Goal: Entertainment & Leisure: Consume media (video, audio)

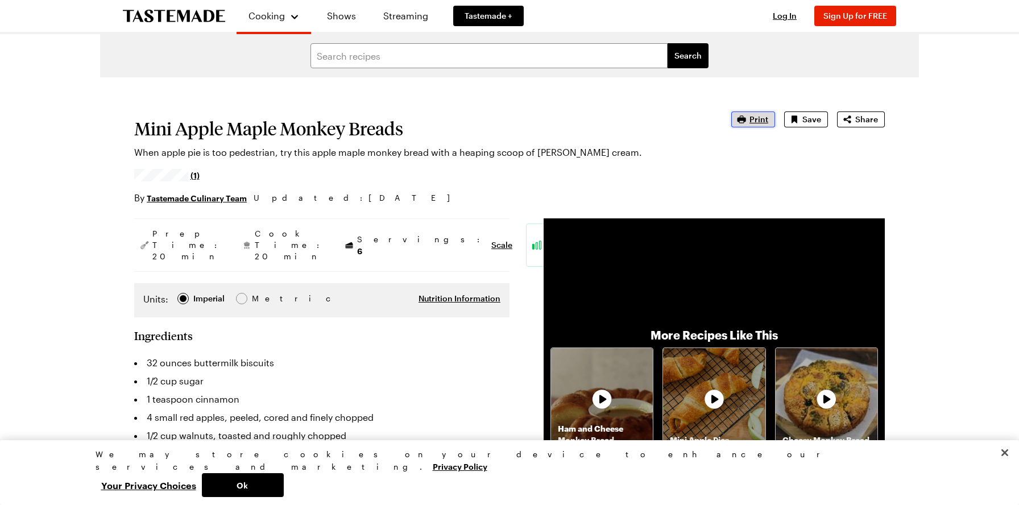
click at [757, 115] on span "Print" at bounding box center [758, 119] width 19 height 11
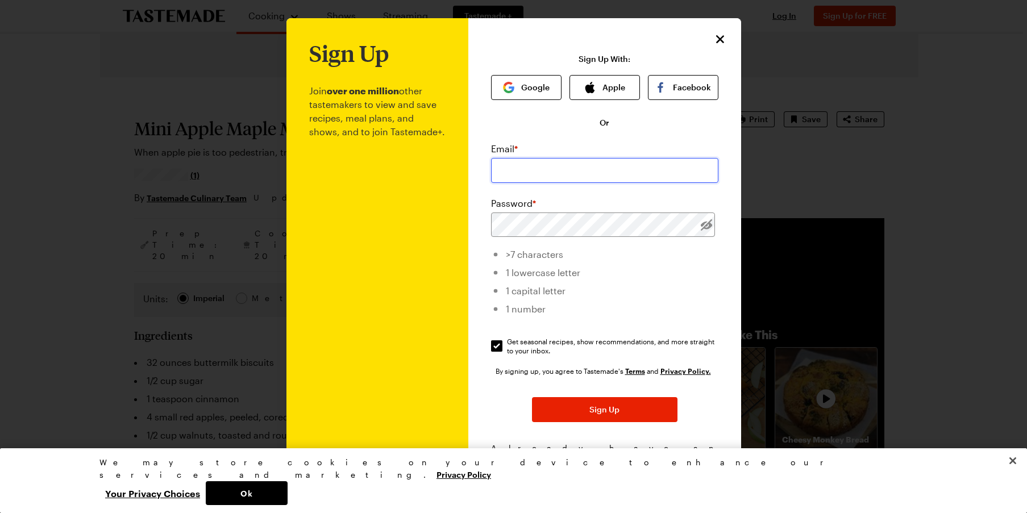
click at [530, 161] on input "email" at bounding box center [604, 170] width 227 height 25
type input "[EMAIL_ADDRESS][DOMAIN_NAME]"
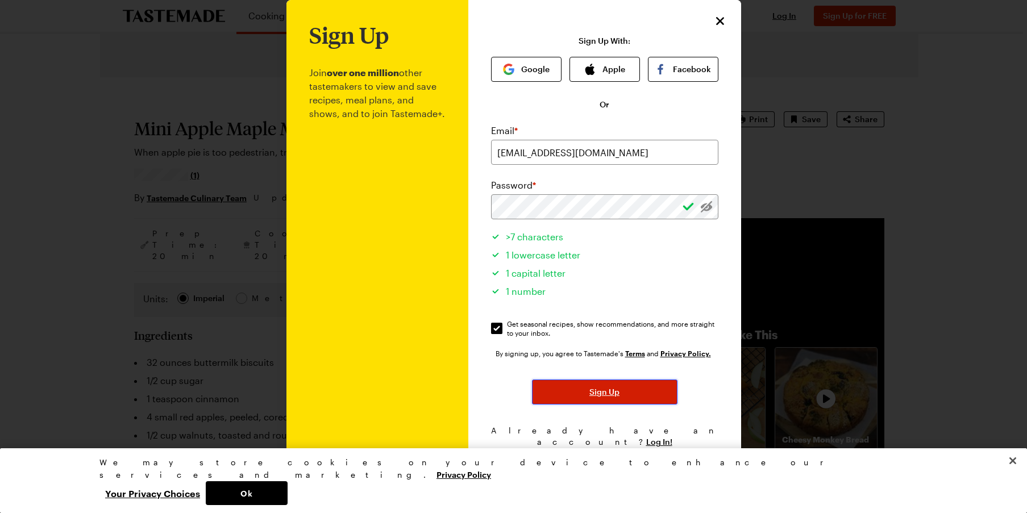
click at [580, 396] on button "Sign Up" at bounding box center [605, 392] width 146 height 25
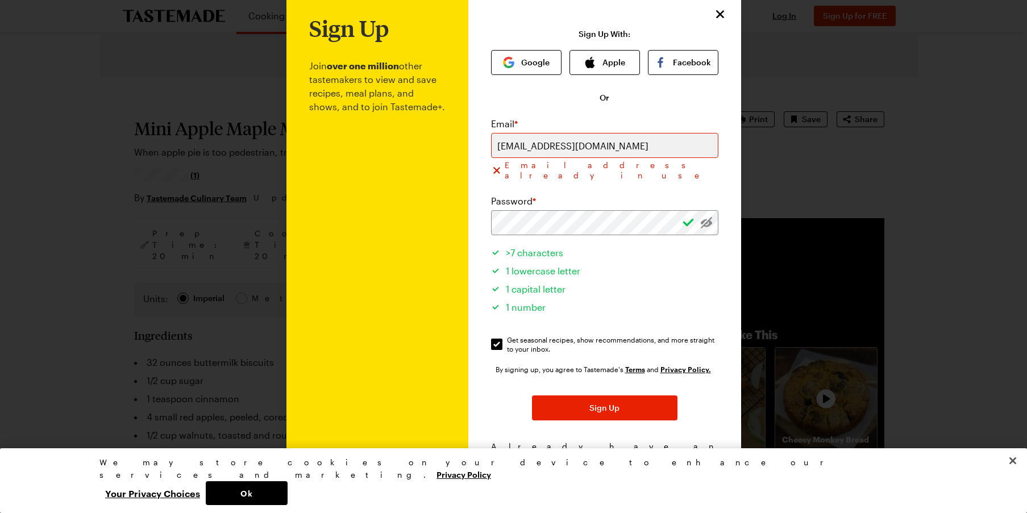
scroll to position [32, 0]
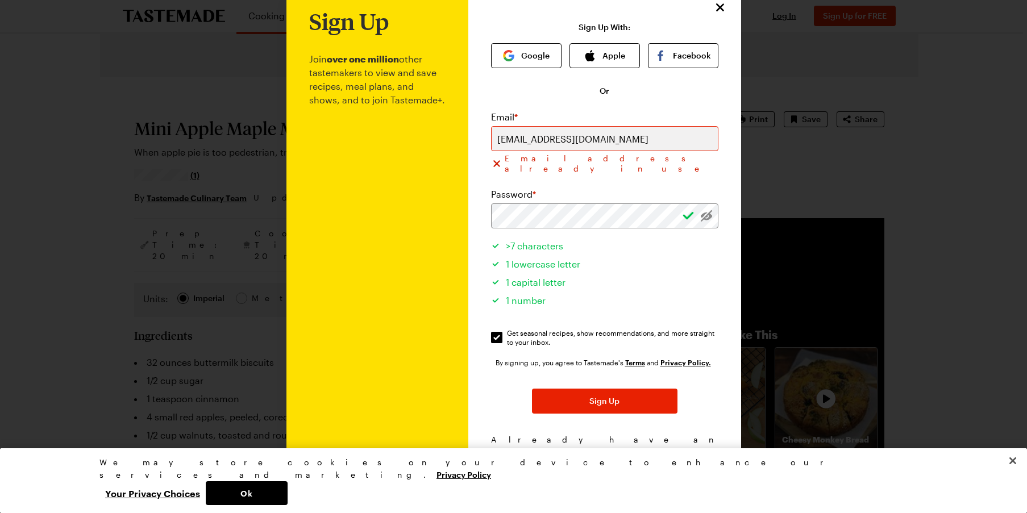
click at [655, 446] on span "Log In!" at bounding box center [659, 451] width 26 height 11
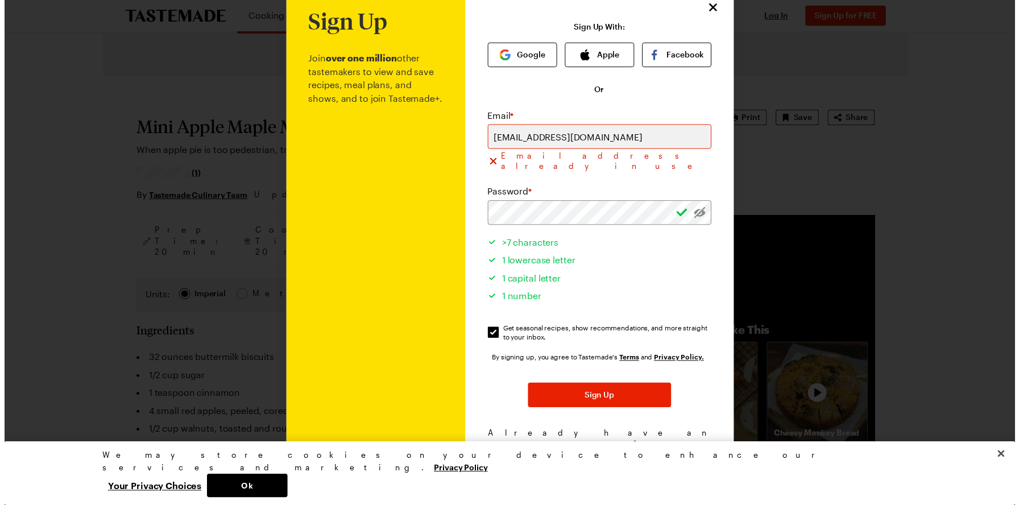
scroll to position [0, 0]
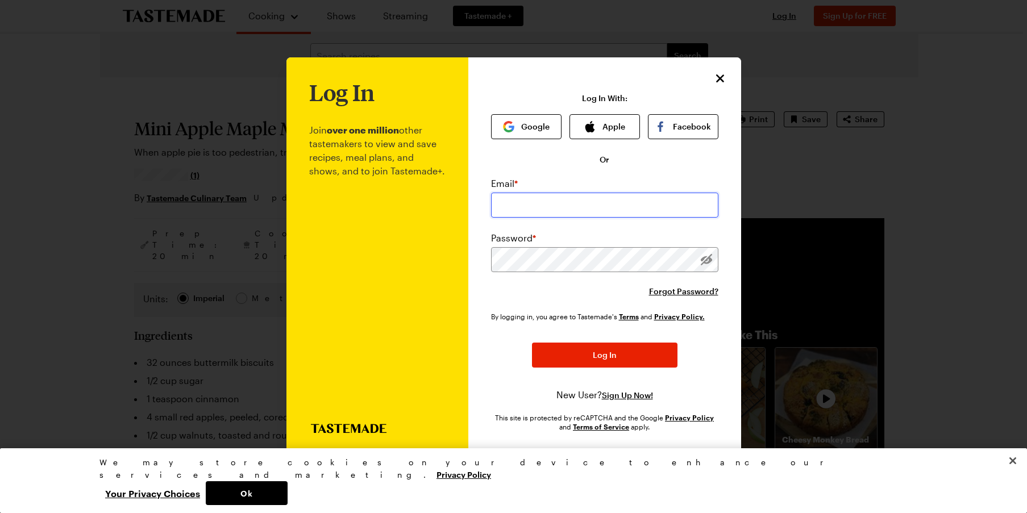
click at [528, 197] on input "email" at bounding box center [604, 205] width 227 height 25
type input "[EMAIL_ADDRESS][DOMAIN_NAME]"
drag, startPoint x: 555, startPoint y: 350, endPoint x: 580, endPoint y: 354, distance: 24.9
click at [556, 350] on button "Log In" at bounding box center [605, 355] width 146 height 25
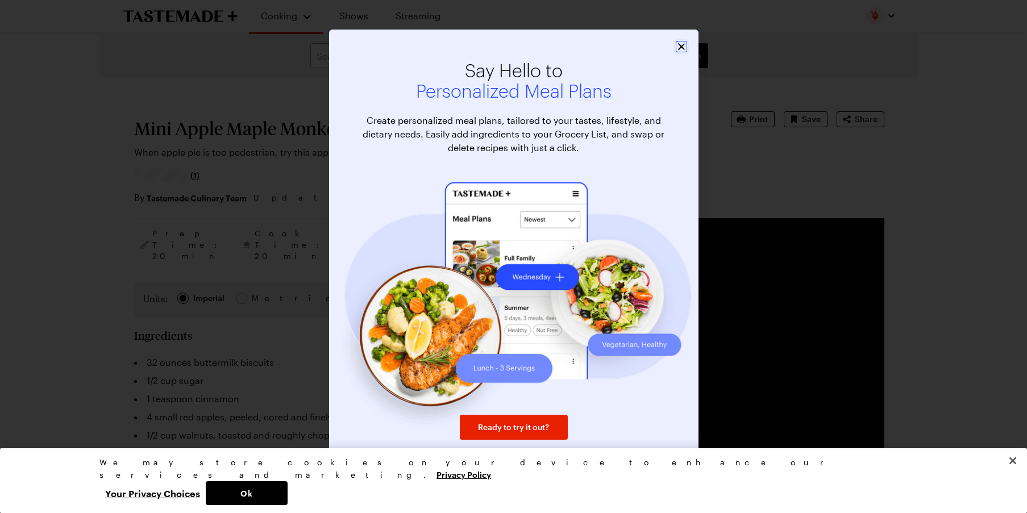
click at [679, 47] on icon "Close" at bounding box center [681, 46] width 11 height 11
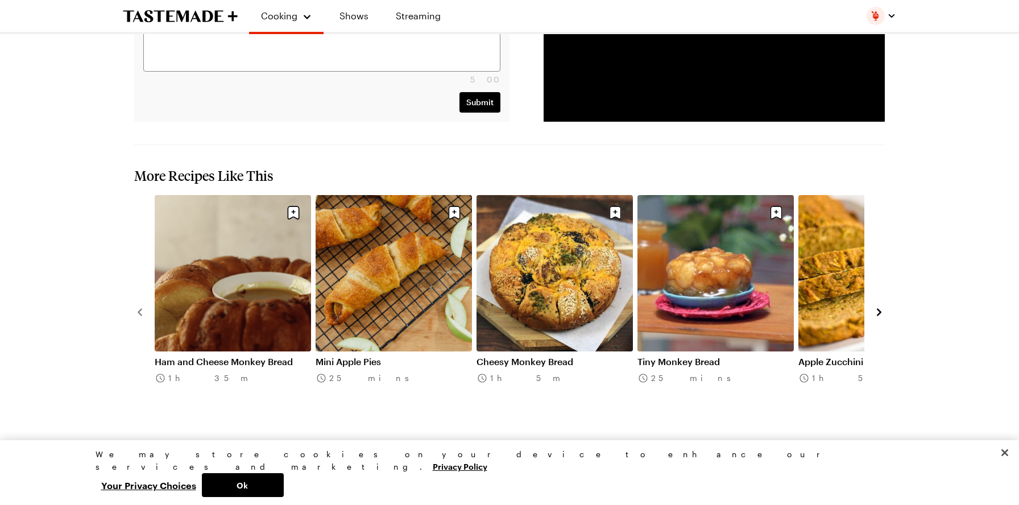
scroll to position [1307, 0]
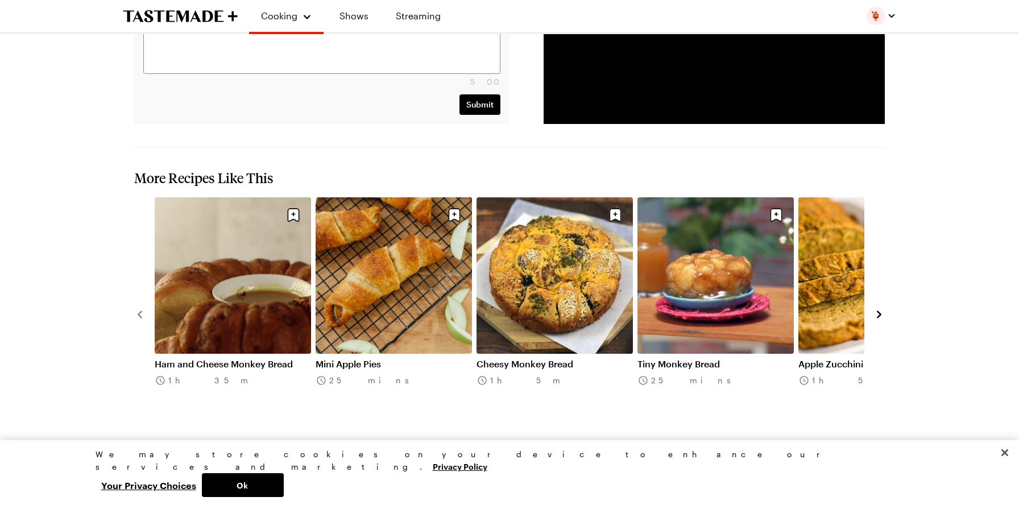
click at [547, 358] on link "Cheesy Monkey Bread" at bounding box center [554, 363] width 156 height 11
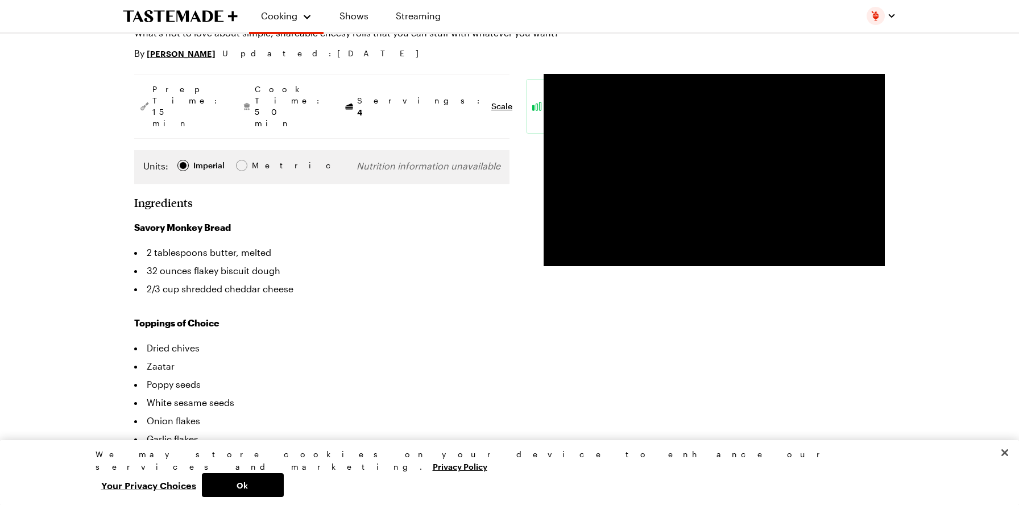
scroll to position [171, 0]
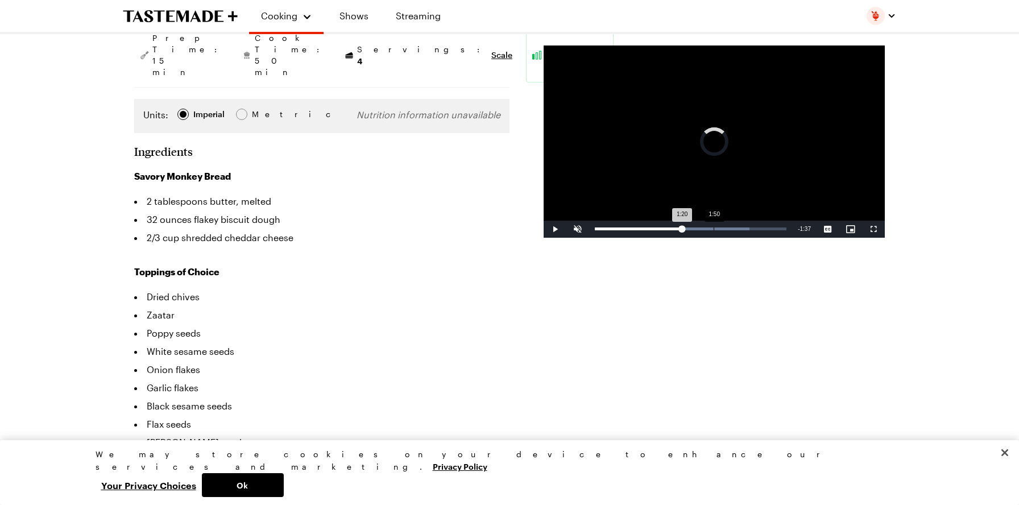
click at [713, 230] on div "Loaded : 80.68% 1:50 1:20" at bounding box center [691, 228] width 192 height 3
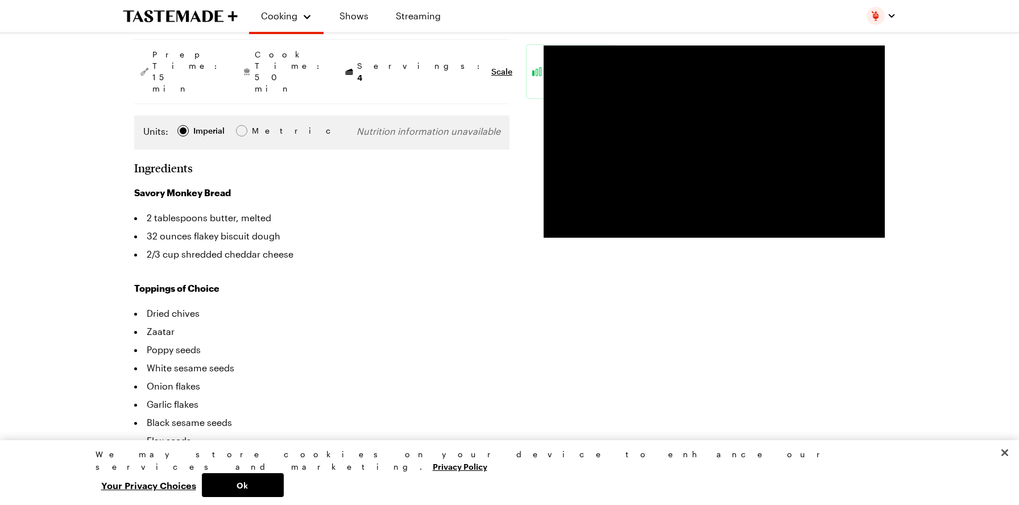
scroll to position [0, 0]
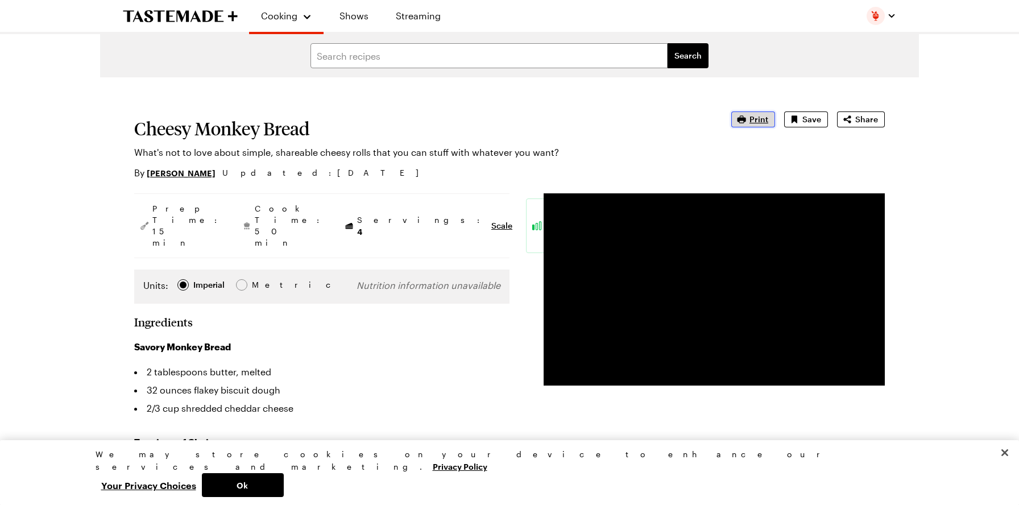
click at [755, 118] on span "Print" at bounding box center [758, 119] width 19 height 11
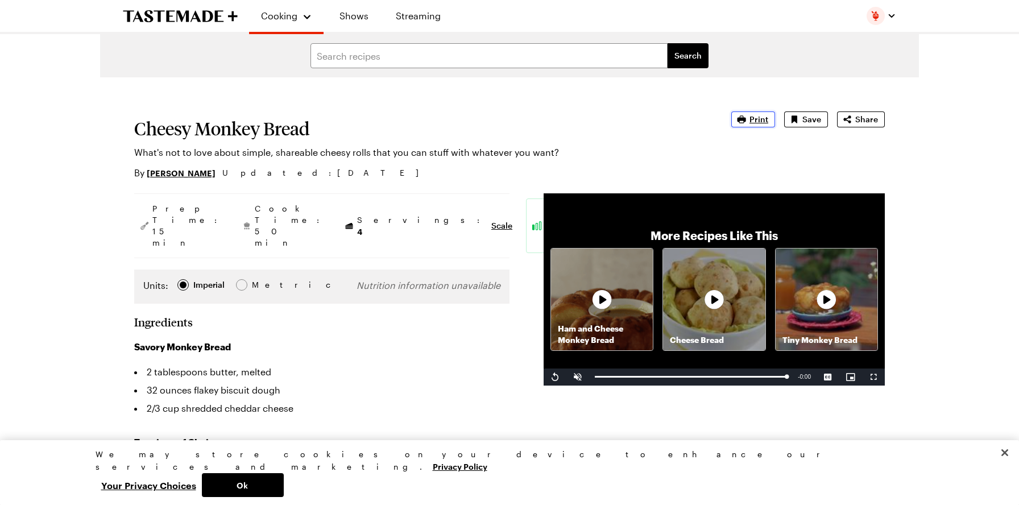
scroll to position [341, 0]
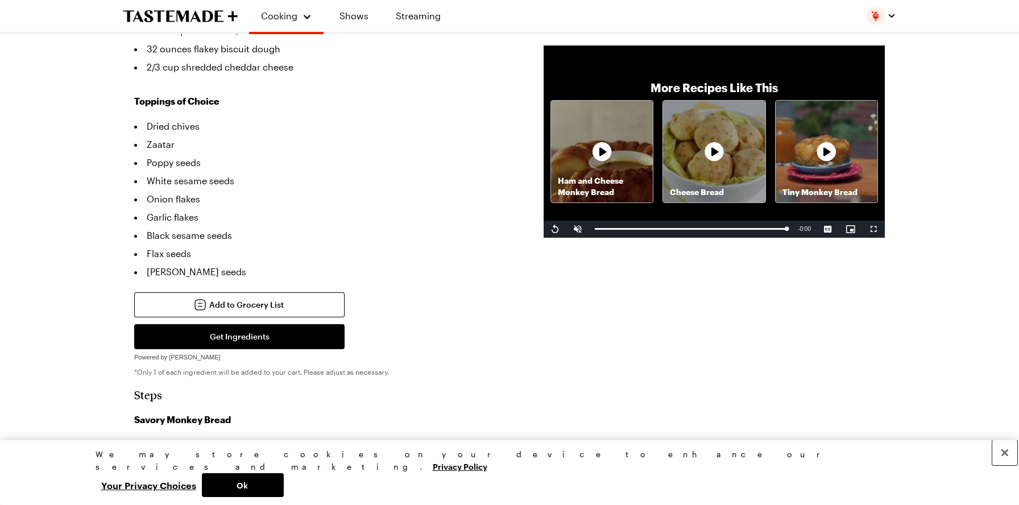
click at [1004, 465] on button "Close" at bounding box center [1004, 452] width 25 height 25
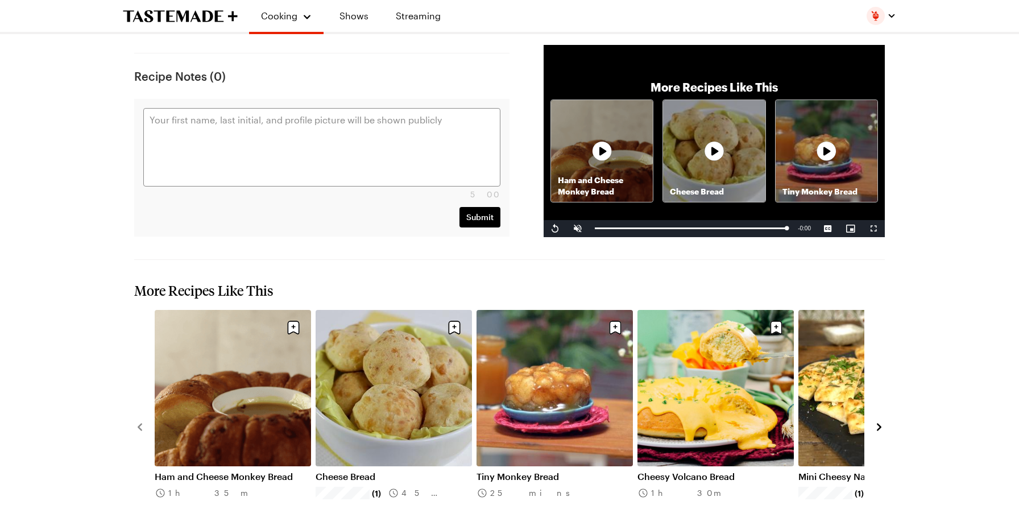
scroll to position [1478, 0]
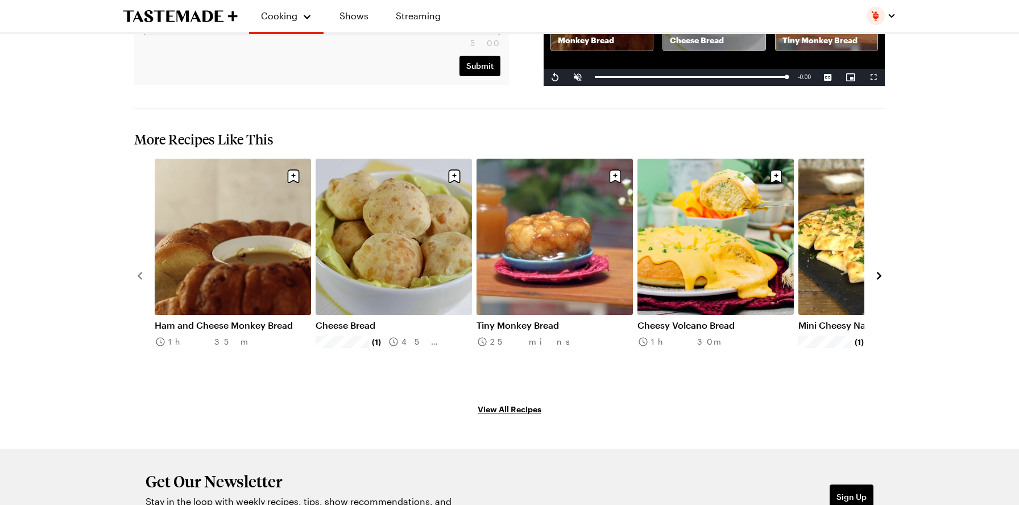
click at [877, 270] on icon "navigate to next item" at bounding box center [878, 275] width 11 height 11
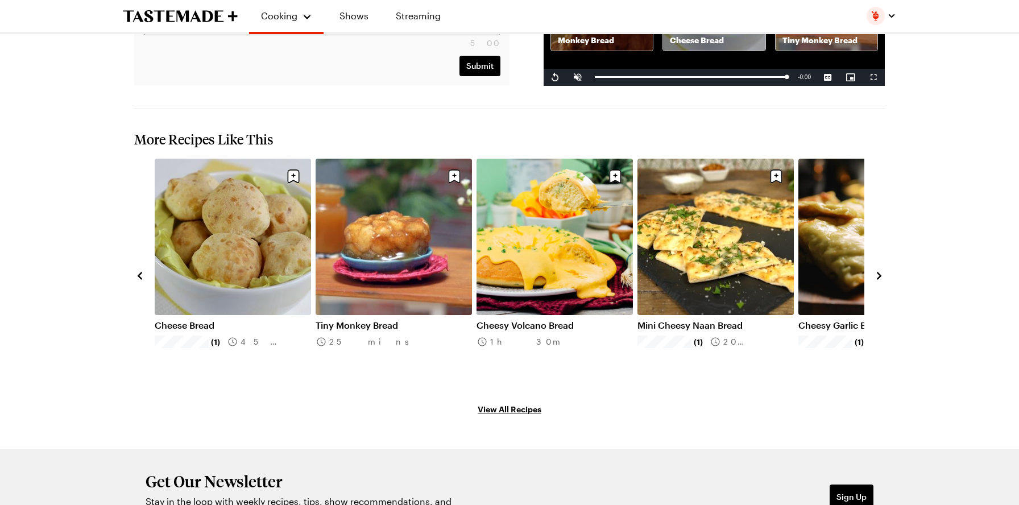
click at [877, 270] on icon "navigate to next item" at bounding box center [878, 275] width 11 height 11
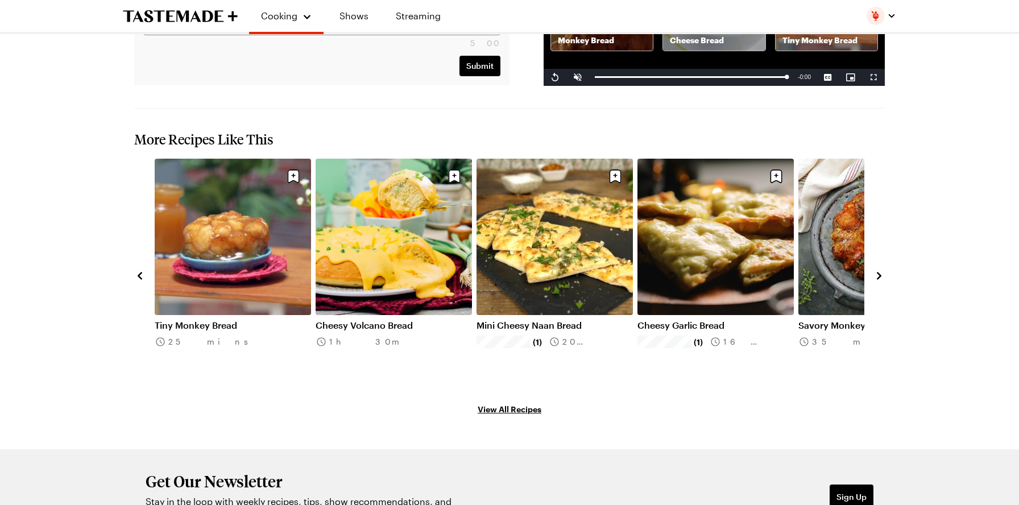
click at [877, 270] on icon "navigate to next item" at bounding box center [878, 275] width 11 height 11
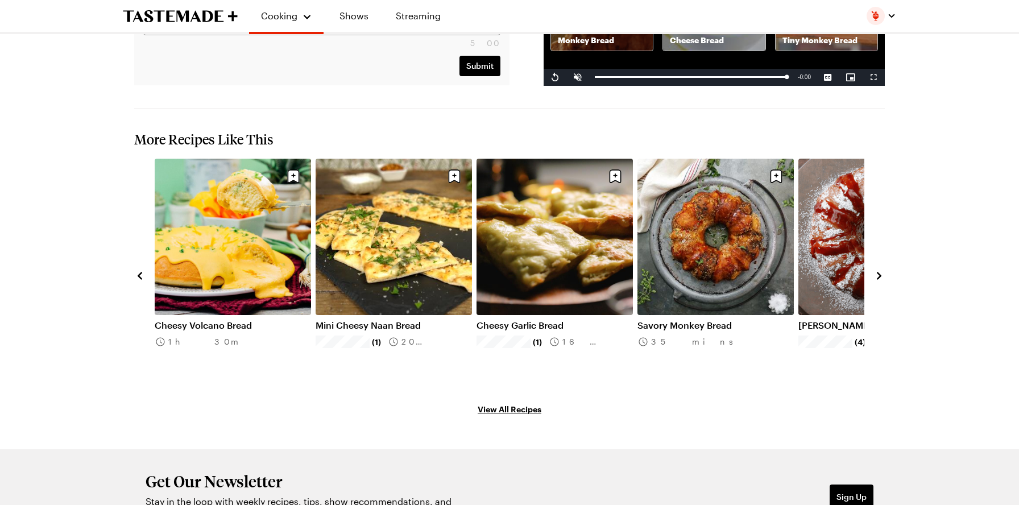
click at [877, 270] on icon "navigate to next item" at bounding box center [878, 275] width 11 height 11
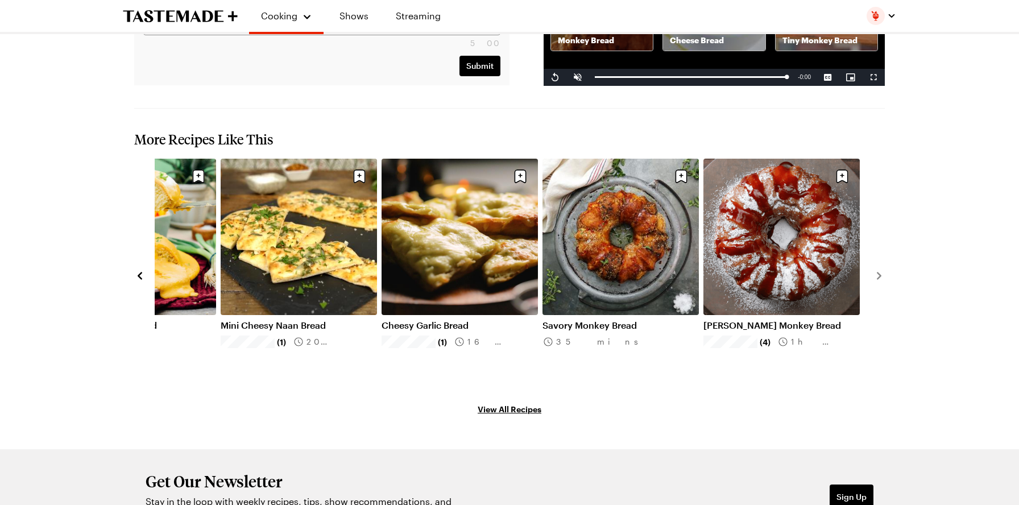
click at [762, 319] on link "[PERSON_NAME] Monkey Bread" at bounding box center [781, 324] width 156 height 11
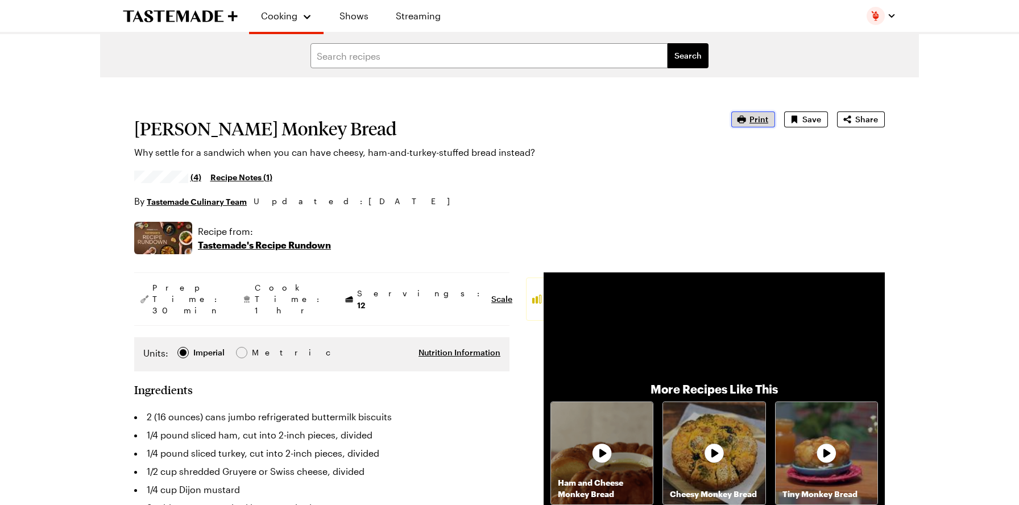
click at [751, 119] on span "Print" at bounding box center [758, 119] width 19 height 11
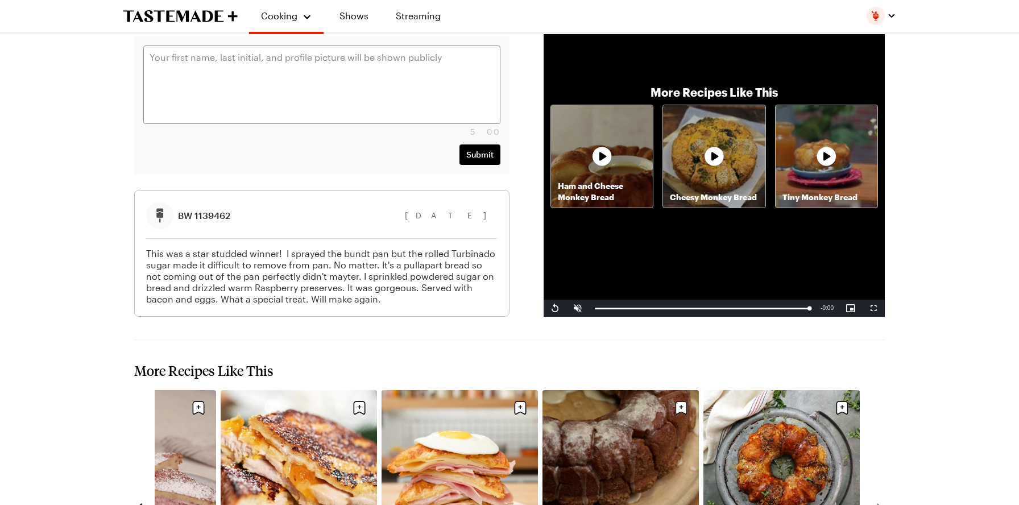
scroll to position [1762, 0]
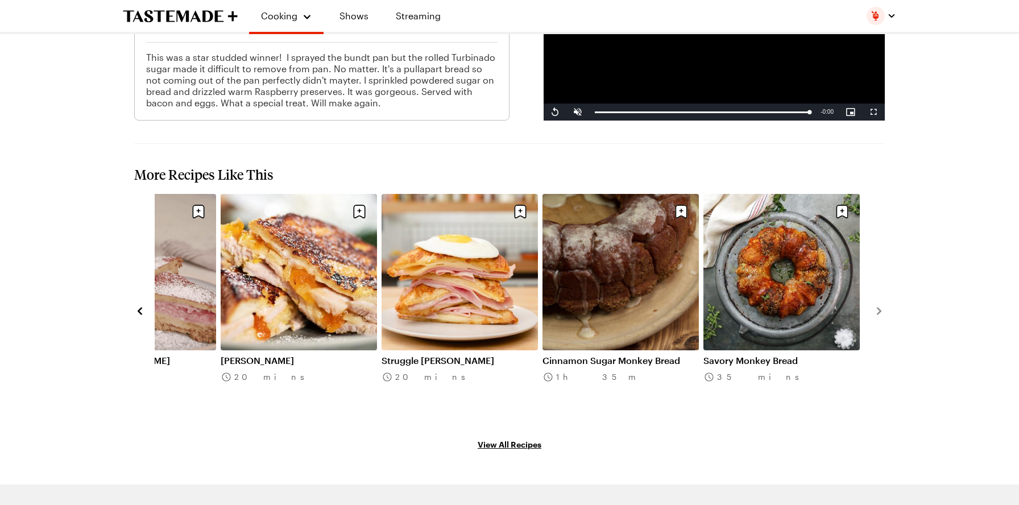
click at [139, 308] on icon "navigate to previous item" at bounding box center [140, 311] width 5 height 7
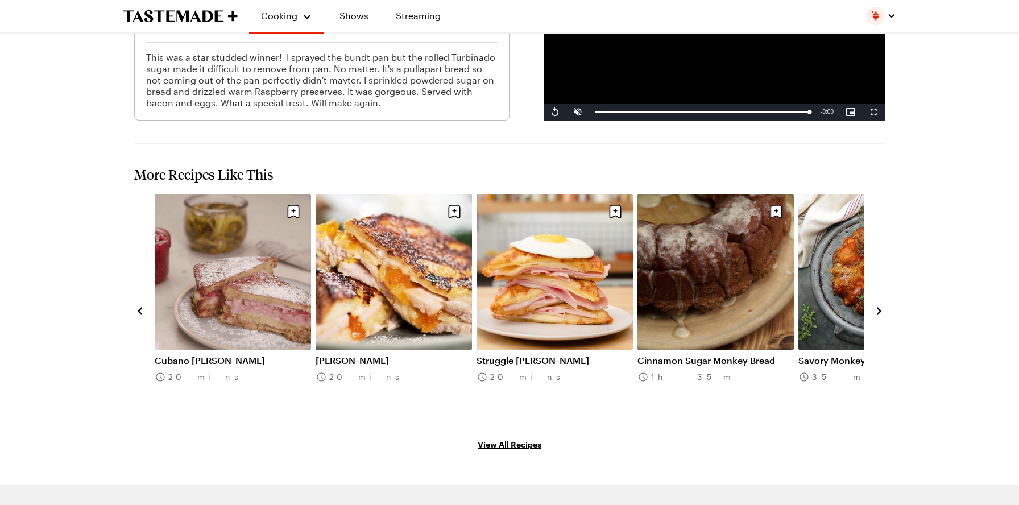
click at [139, 308] on icon "navigate to previous item" at bounding box center [140, 311] width 5 height 7
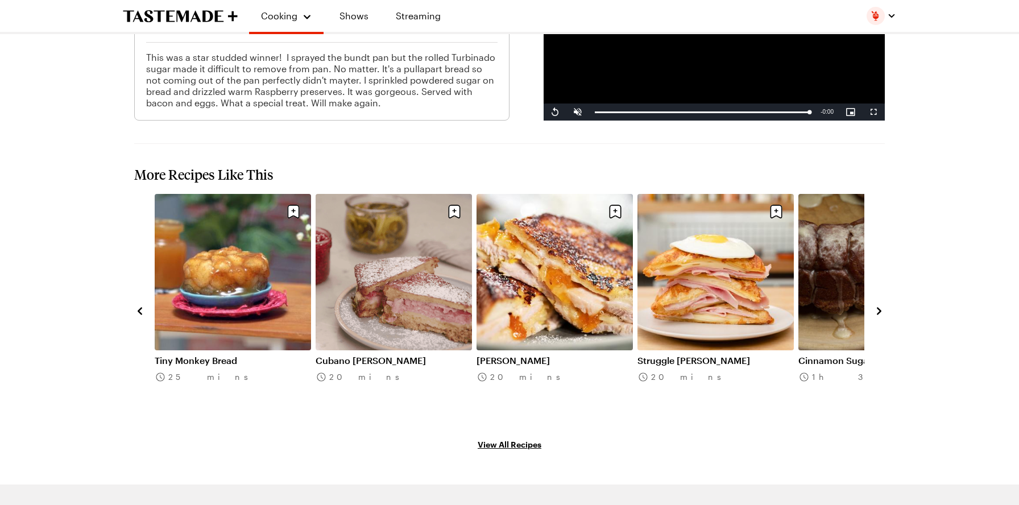
click at [396, 355] on link "Cubano [PERSON_NAME]" at bounding box center [393, 360] width 156 height 11
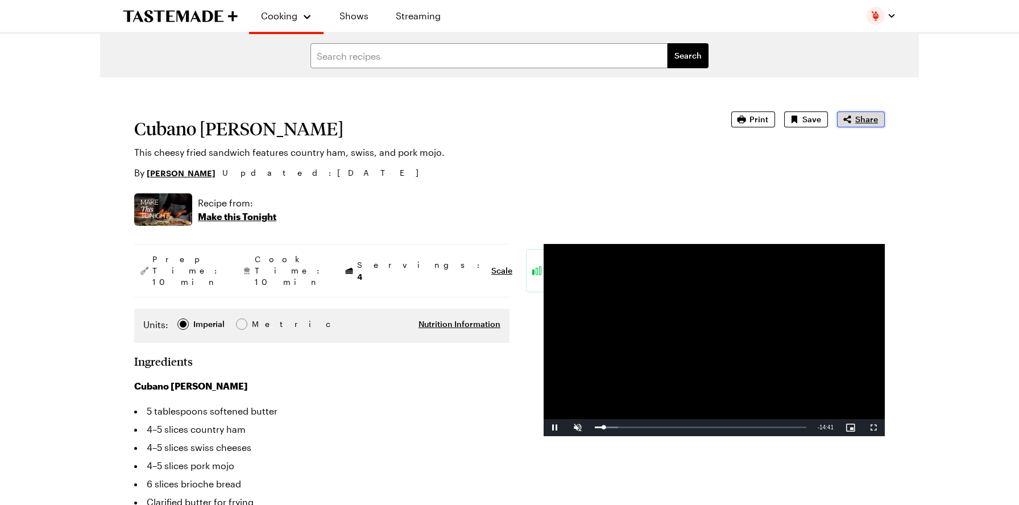
click at [859, 120] on span "Share" at bounding box center [866, 119] width 23 height 11
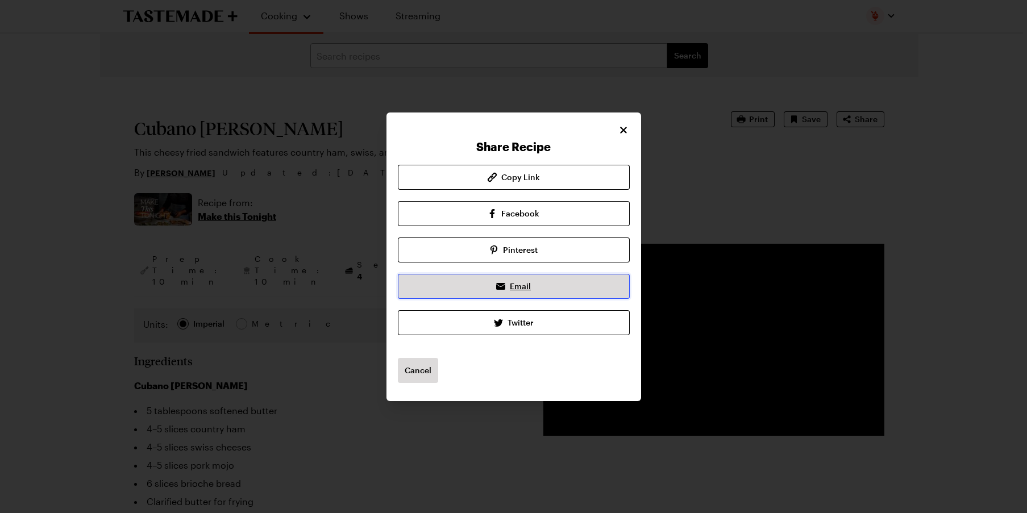
click at [508, 288] on link "Email" at bounding box center [514, 286] width 232 height 25
click at [504, 287] on icon at bounding box center [500, 287] width 9 height 6
click at [624, 128] on icon "Close" at bounding box center [623, 129] width 11 height 11
type textarea "x"
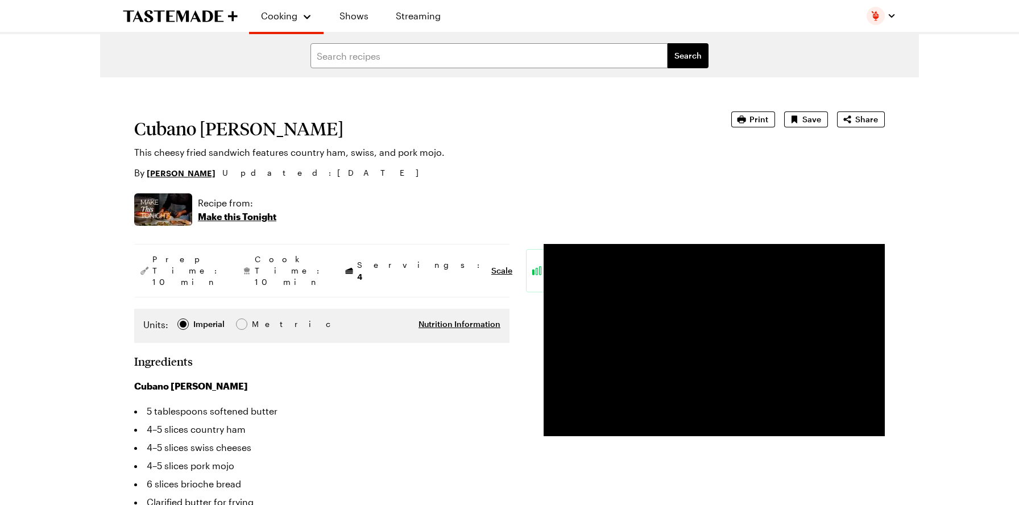
scroll to position [57, 0]
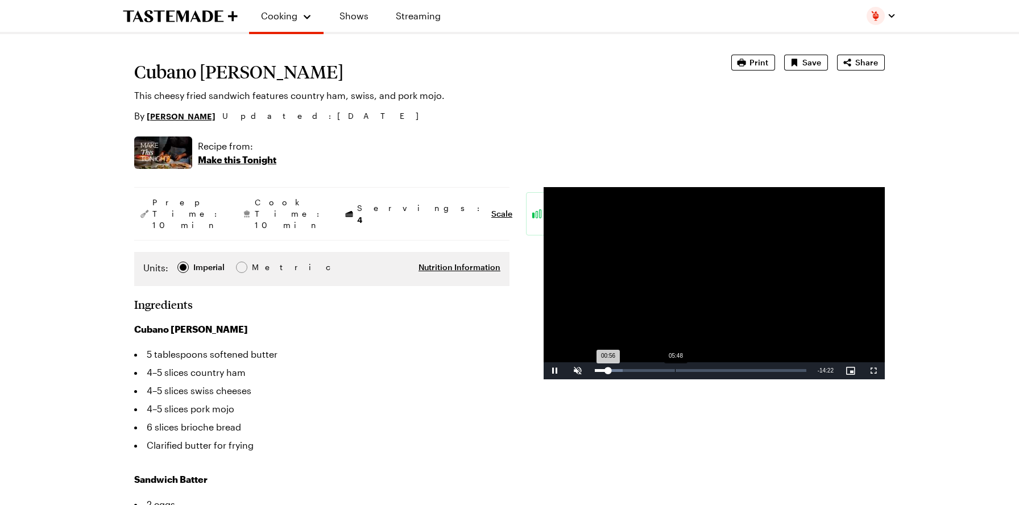
click at [675, 370] on div "Loaded : 13.12% 05:48 00:56" at bounding box center [700, 370] width 211 height 3
drag, startPoint x: 675, startPoint y: 370, endPoint x: 686, endPoint y: 373, distance: 11.9
click at [685, 372] on div "06:29" at bounding box center [640, 370] width 90 height 3
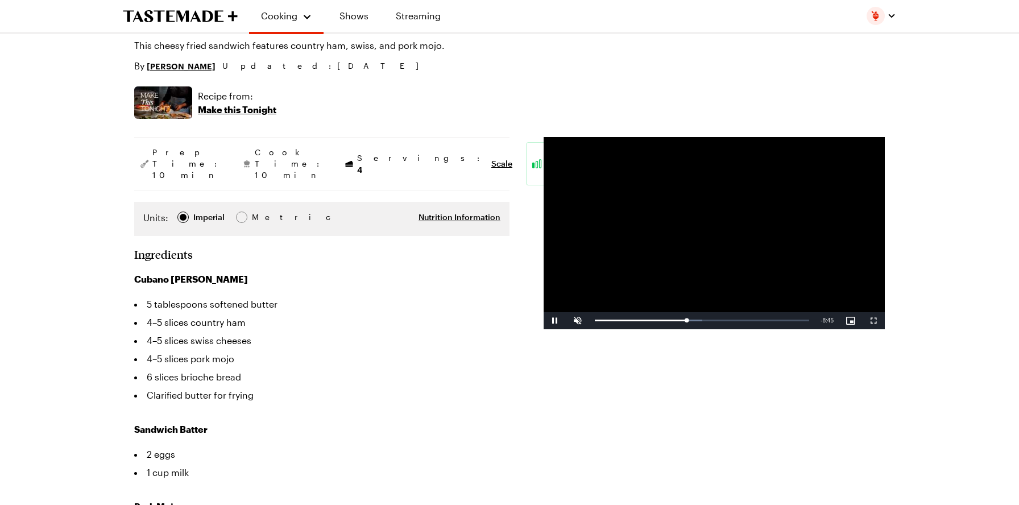
scroll to position [114, 0]
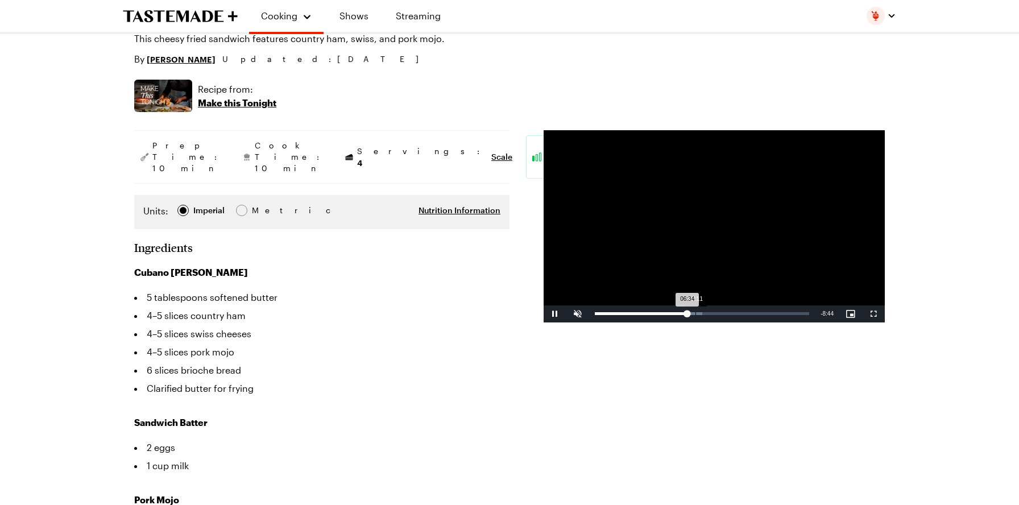
click at [695, 314] on div "Loaded : 50.11% 07:11 06:34" at bounding box center [702, 313] width 214 height 3
click at [704, 314] on div "07:47" at bounding box center [704, 313] width 1 height 3
click at [711, 314] on div "Loaded : 58.83% 08:19 08:16" at bounding box center [702, 313] width 214 height 3
click at [713, 313] on div "08:41" at bounding box center [654, 313] width 118 height 3
click at [722, 313] on div "Loaded : 64.31% 09:05 08:46" at bounding box center [702, 313] width 214 height 3
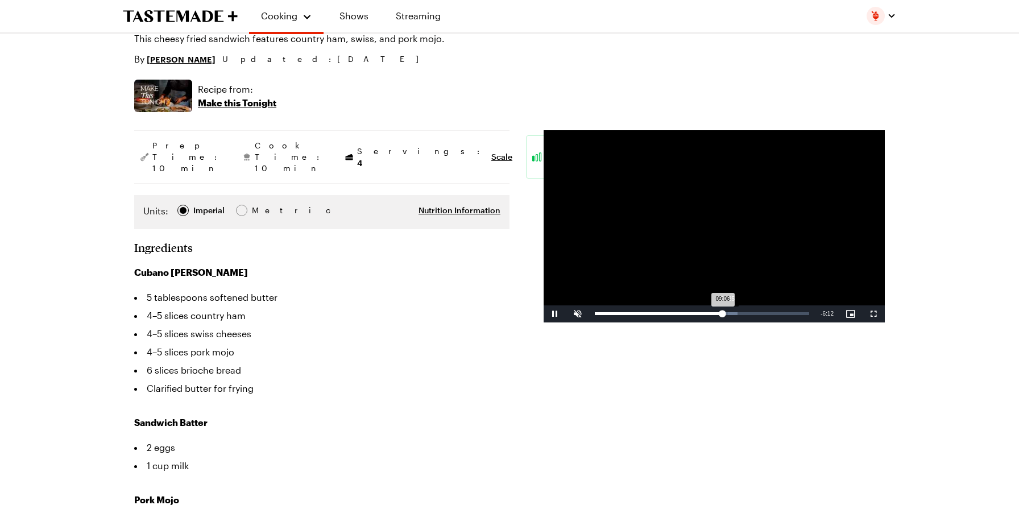
click at [722, 314] on div "09:06" at bounding box center [659, 313] width 128 height 3
click at [732, 313] on div "Loaded : 68.63% 09:47 09:47" at bounding box center [702, 313] width 214 height 3
click at [737, 313] on div "10:08" at bounding box center [666, 313] width 142 height 3
click at [738, 314] on div "10:16" at bounding box center [667, 313] width 144 height 3
click at [745, 313] on div "11:02" at bounding box center [670, 313] width 151 height 3
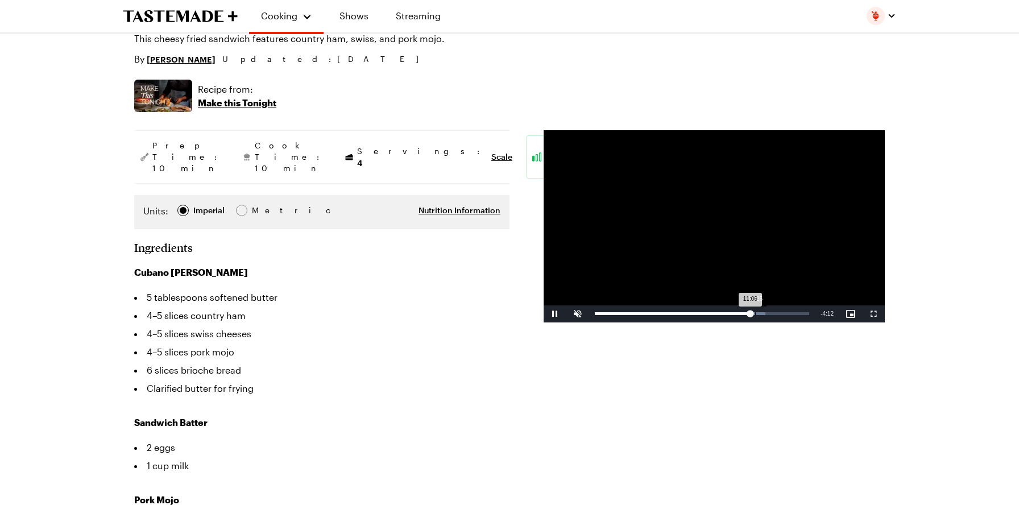
click at [755, 314] on div "11:26" at bounding box center [755, 313] width 1 height 3
click at [760, 313] on div "11:48" at bounding box center [760, 313] width 1 height 3
click at [767, 312] on div "Loaded : 84.94% 12:18 12:18" at bounding box center [702, 313] width 214 height 3
click at [772, 313] on div "Loaded : 87.10% 12:39 12:20" at bounding box center [702, 313] width 214 height 3
click at [778, 313] on div "13:21" at bounding box center [687, 313] width 184 height 3
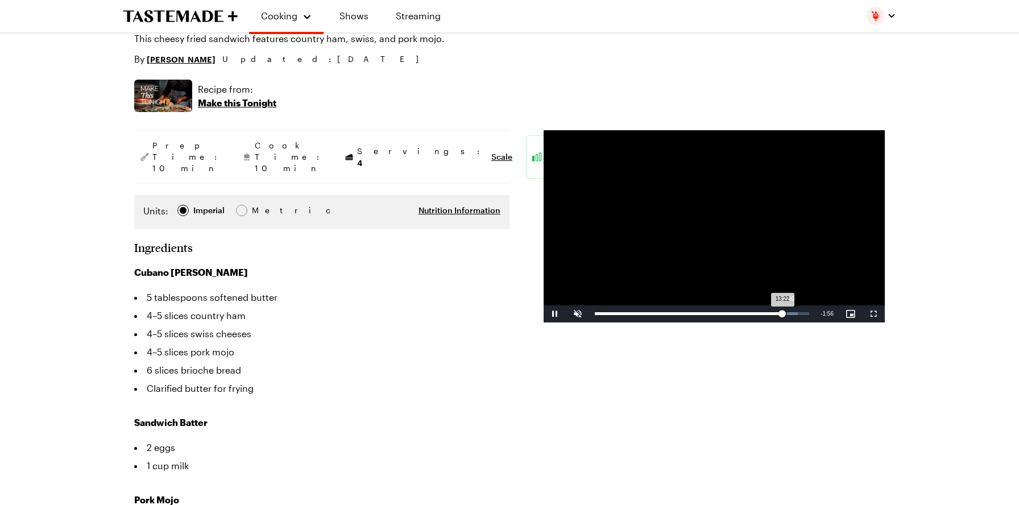
click at [782, 313] on div "13:22" at bounding box center [689, 313] width 188 height 3
click at [787, 313] on div "13:42" at bounding box center [691, 313] width 192 height 3
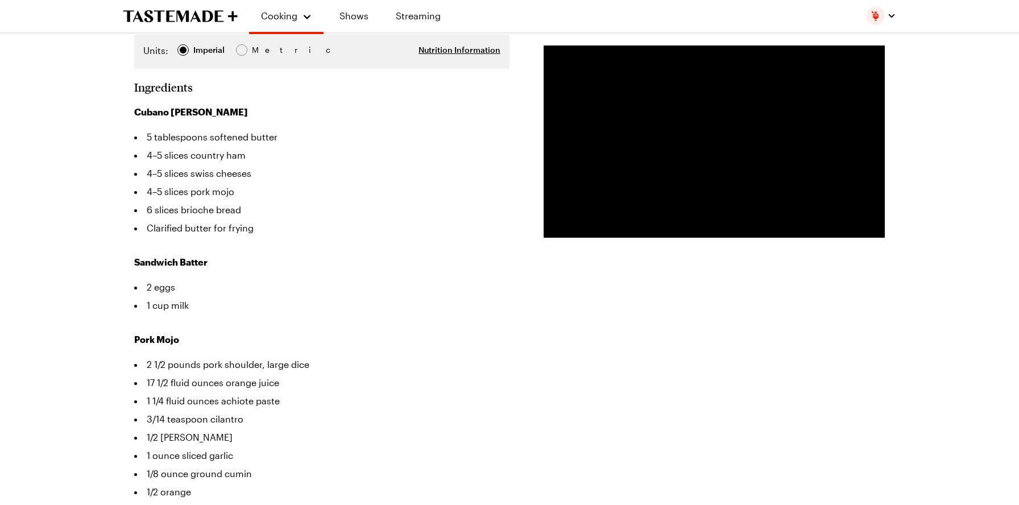
scroll to position [0, 0]
